Goal: Check status: Check status

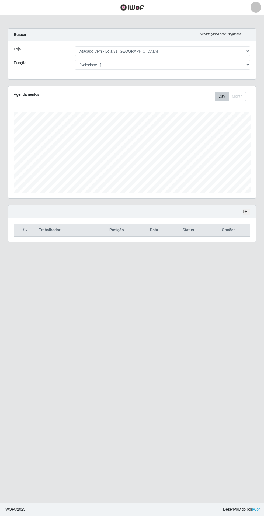
select select "437"
click at [249, 210] on button "button" at bounding box center [247, 211] width 8 height 6
click at [238, 236] on button "1 dia" at bounding box center [228, 232] width 43 height 11
click at [247, 210] on icon "button" at bounding box center [245, 211] width 4 height 4
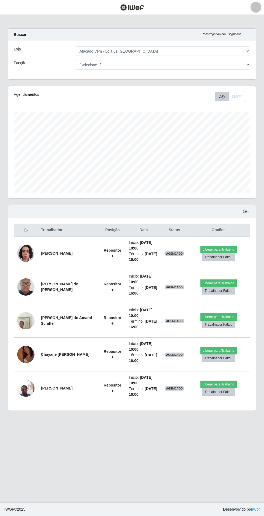
click at [174, 454] on main "Carregando... Buscar Recarregando em 9 segundos... Loja [Selecione...] Atacado …" at bounding box center [132, 258] width 264 height 487
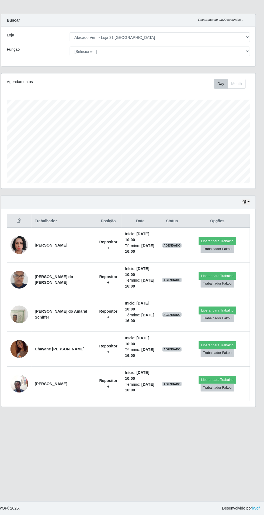
scroll to position [0, 0]
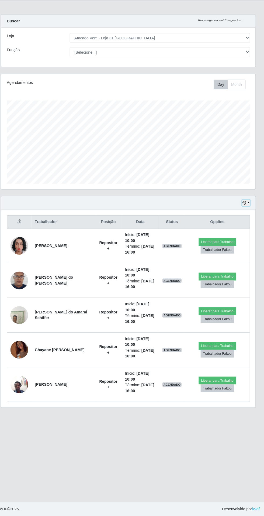
click at [249, 210] on button "button" at bounding box center [247, 211] width 8 height 6
click at [246, 244] on button "3 dias" at bounding box center [228, 243] width 43 height 11
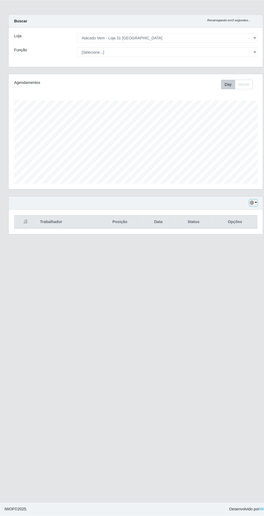
click at [249, 210] on button "button" at bounding box center [247, 211] width 8 height 6
click at [248, 233] on button "1 dia" at bounding box center [228, 232] width 43 height 11
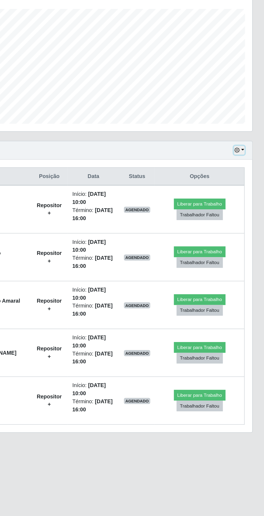
click at [249, 210] on button "button" at bounding box center [247, 211] width 8 height 6
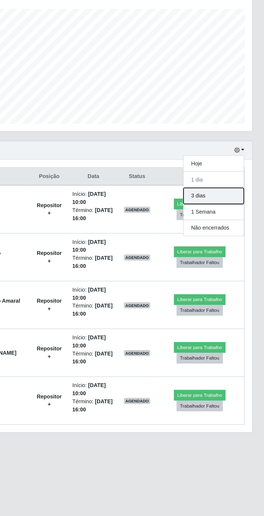
click at [242, 244] on button "3 dias" at bounding box center [228, 243] width 43 height 11
